Goal: Task Accomplishment & Management: Manage account settings

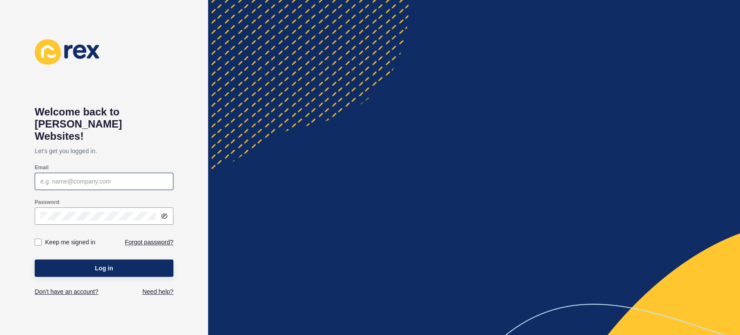
click at [101, 175] on div at bounding box center [104, 181] width 139 height 17
type input "[PERSON_NAME][EMAIL_ADDRESS][PERSON_NAME][DOMAIN_NAME]"
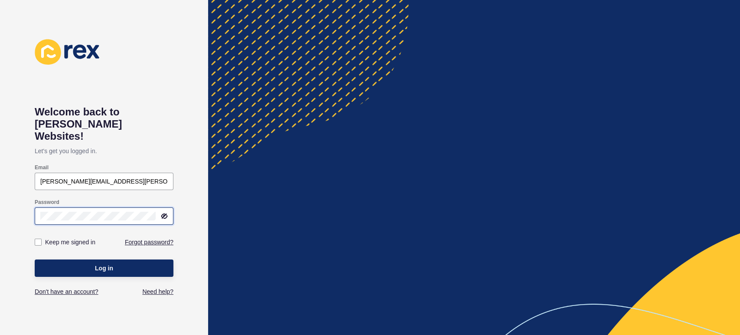
click at [35, 259] on button "Log in" at bounding box center [104, 267] width 139 height 17
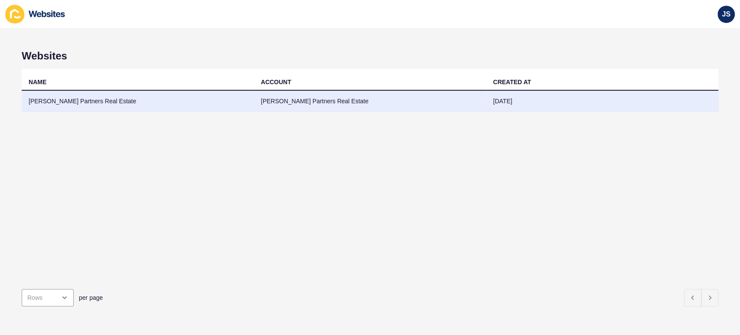
click at [174, 99] on td "[PERSON_NAME] Partners Real Estate" at bounding box center [138, 101] width 232 height 21
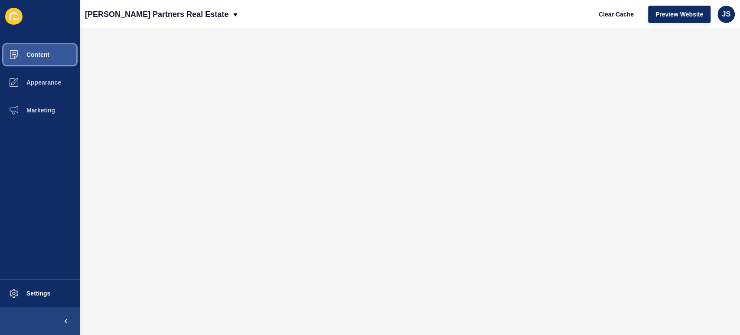
click at [41, 51] on button "Content" at bounding box center [40, 55] width 80 height 28
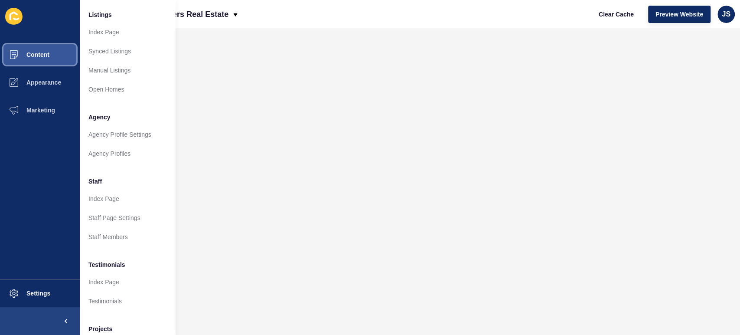
scroll to position [144, 0]
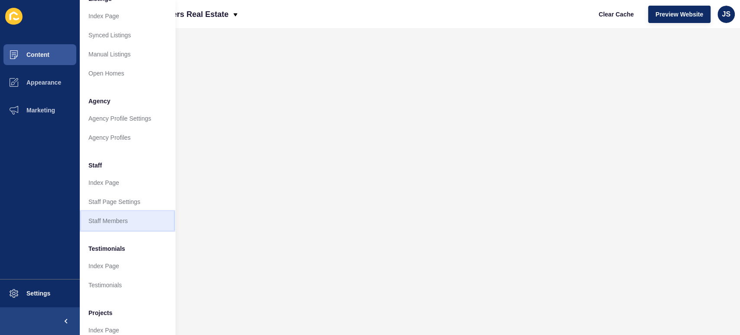
click at [120, 220] on link "Staff Members" at bounding box center [127, 220] width 95 height 19
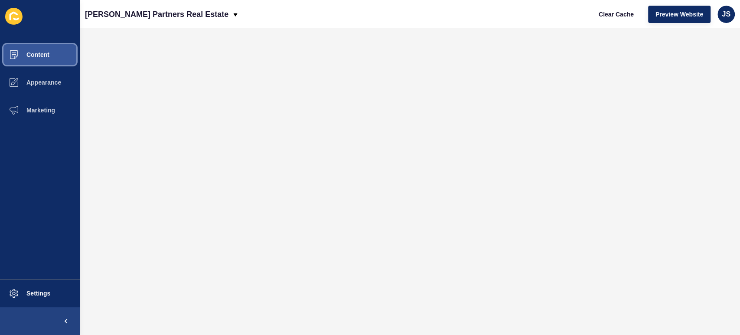
click at [49, 45] on button "Content" at bounding box center [40, 55] width 80 height 28
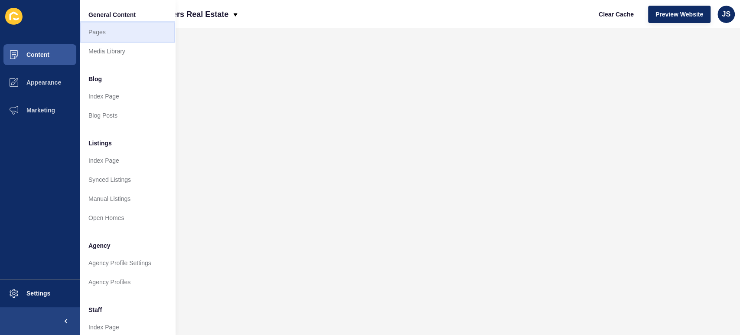
click at [101, 24] on link "Pages" at bounding box center [127, 32] width 95 height 19
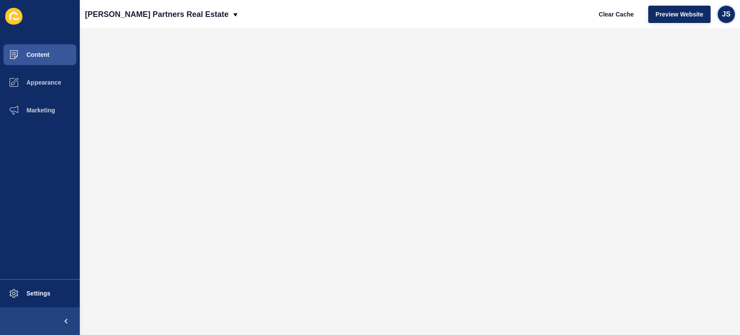
click at [729, 10] on span "JS" at bounding box center [726, 14] width 9 height 9
click at [702, 35] on link "[PERSON_NAME]" at bounding box center [706, 34] width 64 height 19
click at [32, 58] on span "Content" at bounding box center [24, 54] width 51 height 7
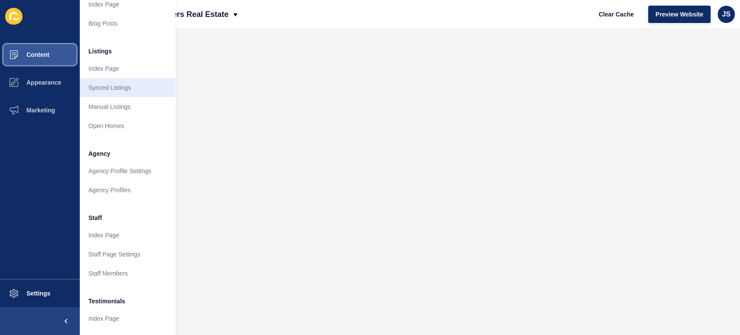
scroll to position [96, 0]
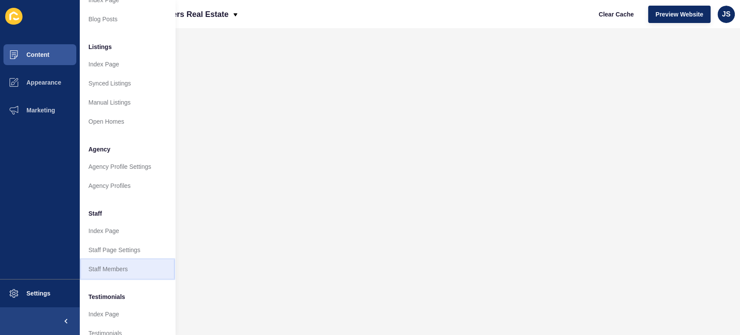
click at [108, 273] on link "Staff Members" at bounding box center [127, 268] width 95 height 19
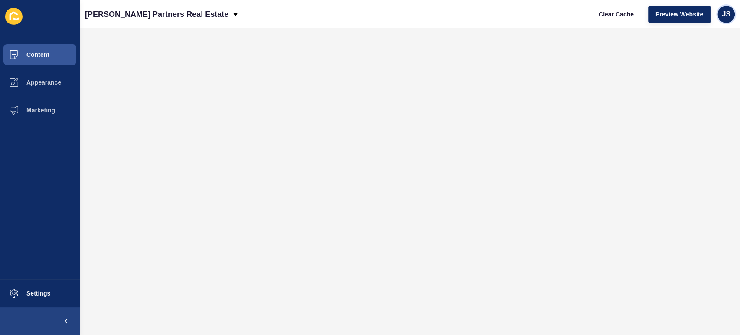
click at [725, 11] on span "JS" at bounding box center [726, 14] width 9 height 9
click at [720, 74] on link "Logout" at bounding box center [706, 72] width 64 height 19
